Goal: Register for event/course

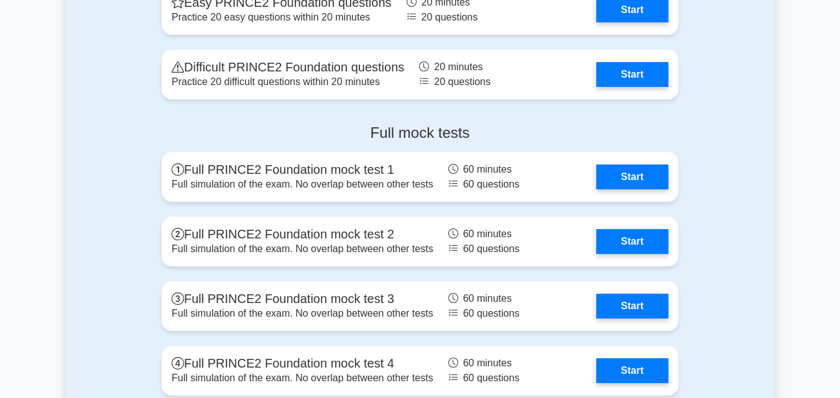
scroll to position [1803, 0]
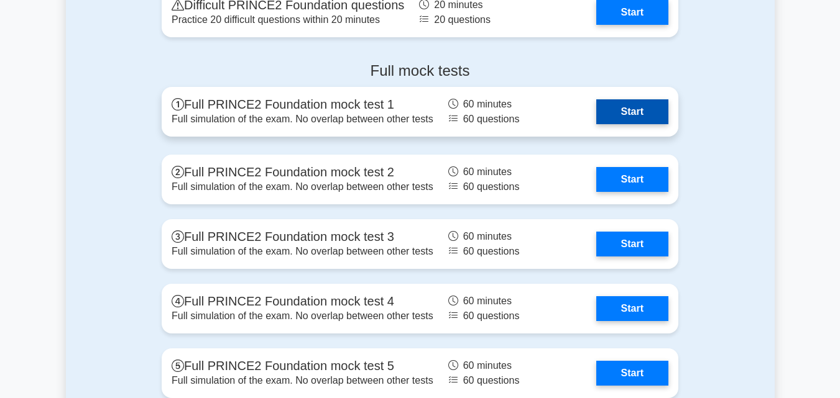
click at [632, 113] on link "Start" at bounding box center [632, 111] width 72 height 25
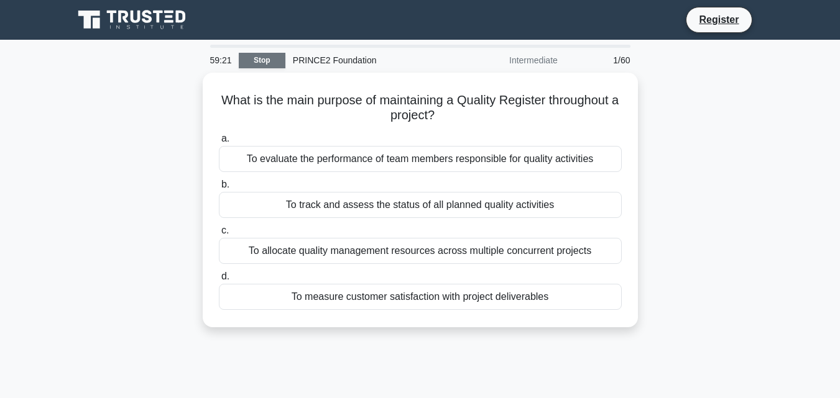
click at [262, 62] on link "Stop" at bounding box center [262, 61] width 47 height 16
